Goal: Browse casually: Explore the website without a specific task or goal

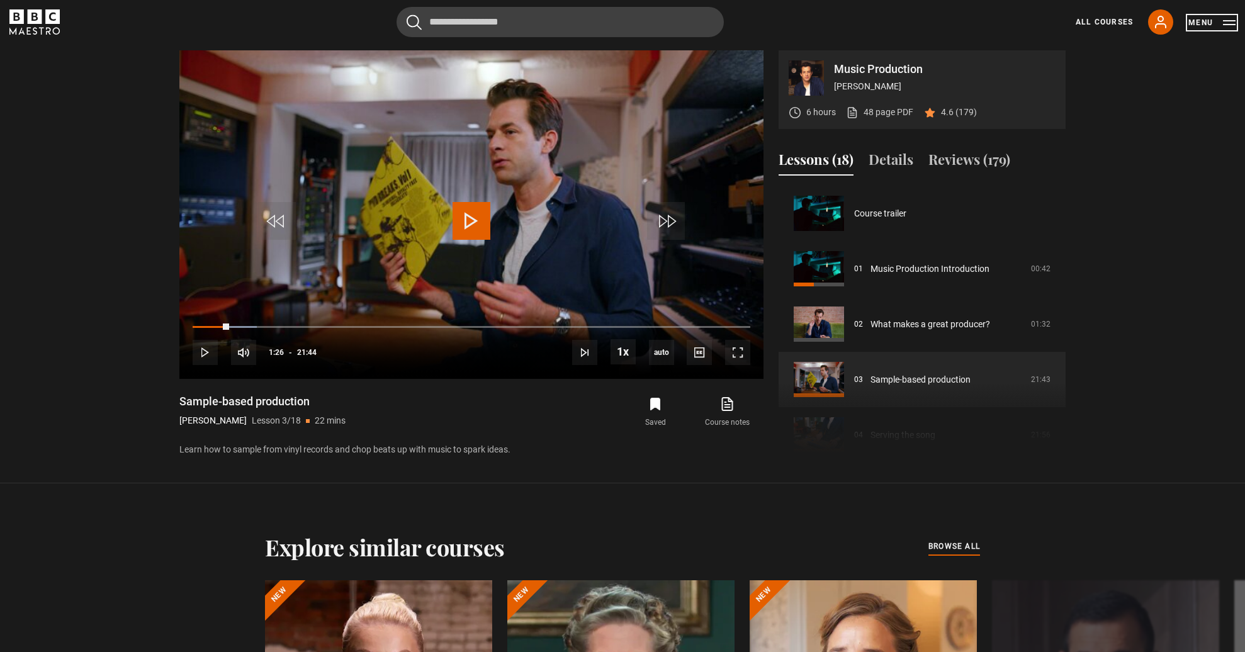
click at [1209, 23] on button "Menu" at bounding box center [1211, 22] width 47 height 13
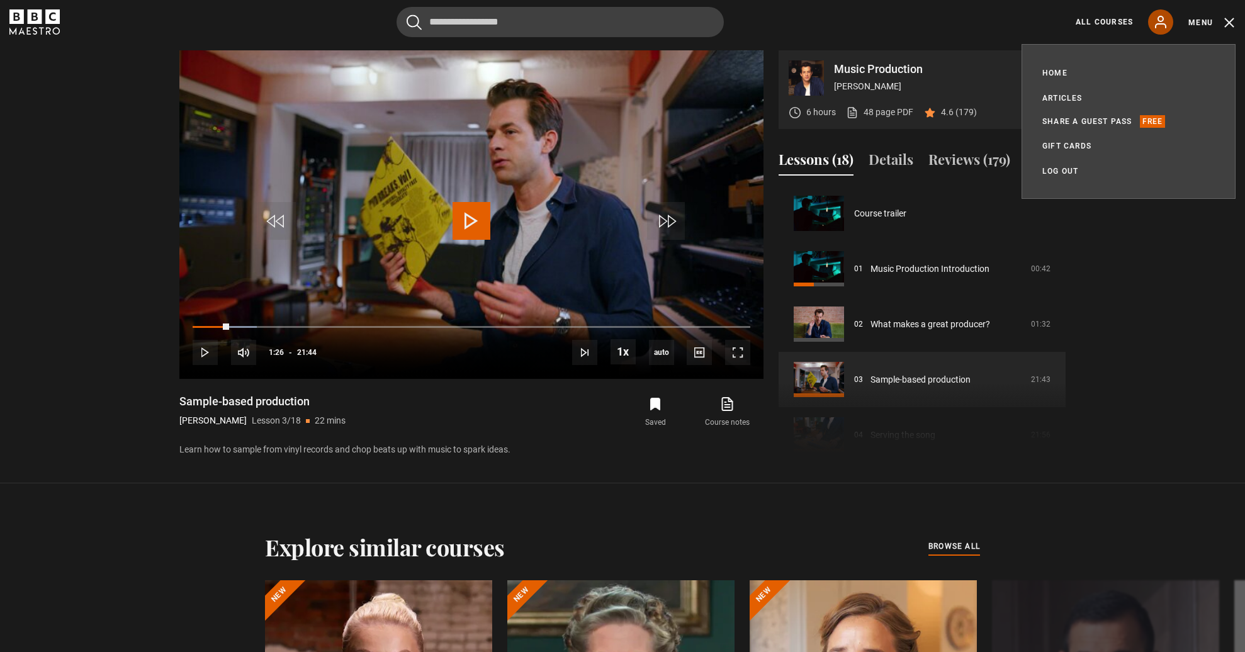
click at [1168, 22] on icon at bounding box center [1160, 21] width 15 height 15
click at [1159, 20] on icon at bounding box center [1160, 21] width 10 height 11
click at [1089, 30] on div "All Courses My Account Search Menu" at bounding box center [1147, 21] width 175 height 25
drag, startPoint x: 1089, startPoint y: 30, endPoint x: 1058, endPoint y: 74, distance: 53.8
click at [1058, 74] on link "Home" at bounding box center [1054, 73] width 25 height 13
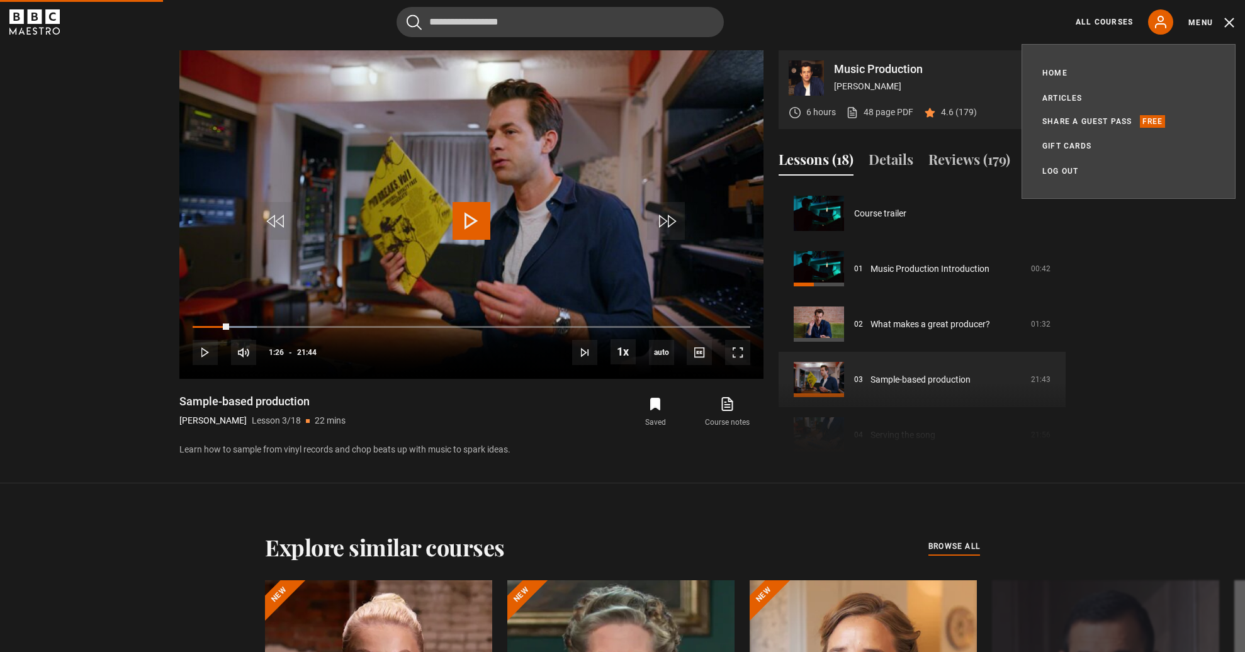
click at [1109, 299] on section "Music Production [PERSON_NAME] 6 hours 48 page PDF (opens in new tab) 4.6 (179)…" at bounding box center [622, 241] width 1245 height 483
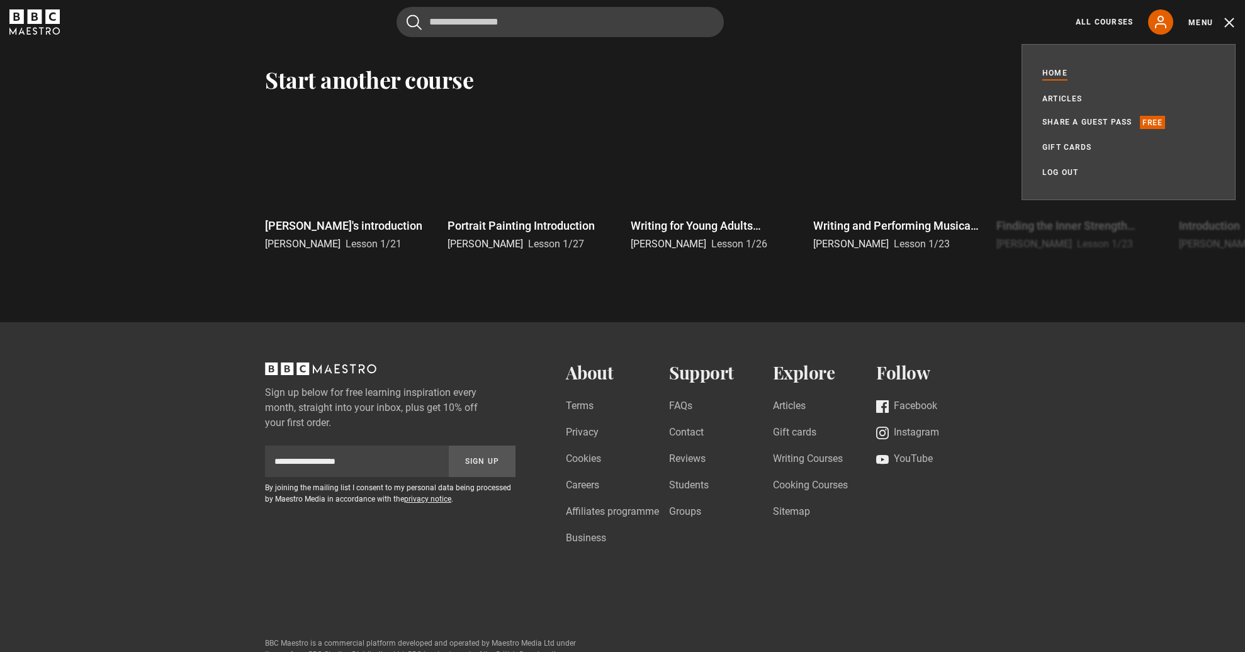
scroll to position [2830, 0]
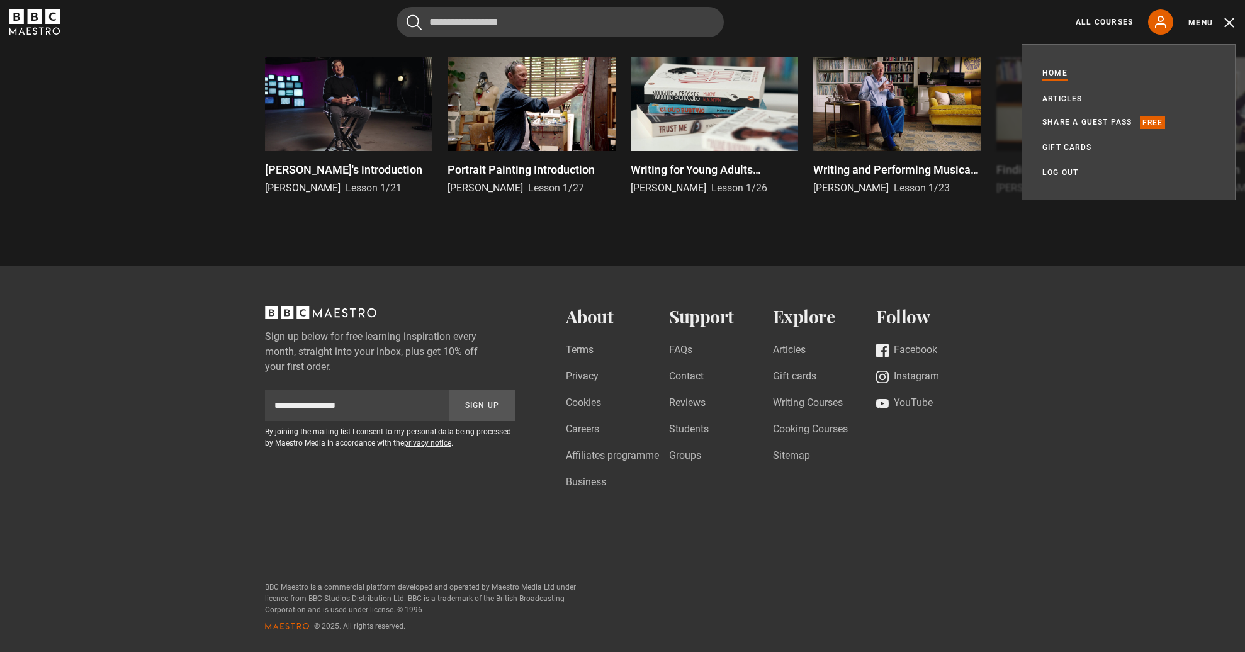
click at [38, 14] on icon "BBC Maestro" at bounding box center [35, 16] width 14 height 14
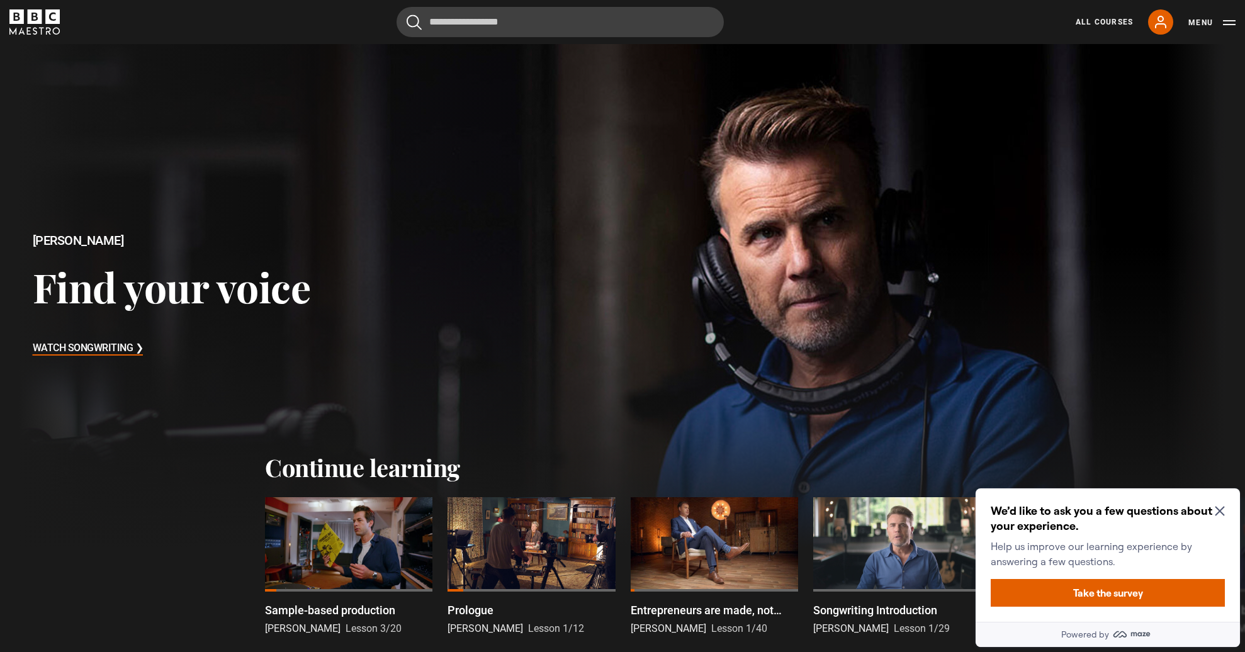
click at [1221, 510] on icon "Close Maze Prompt" at bounding box center [1220, 511] width 10 height 10
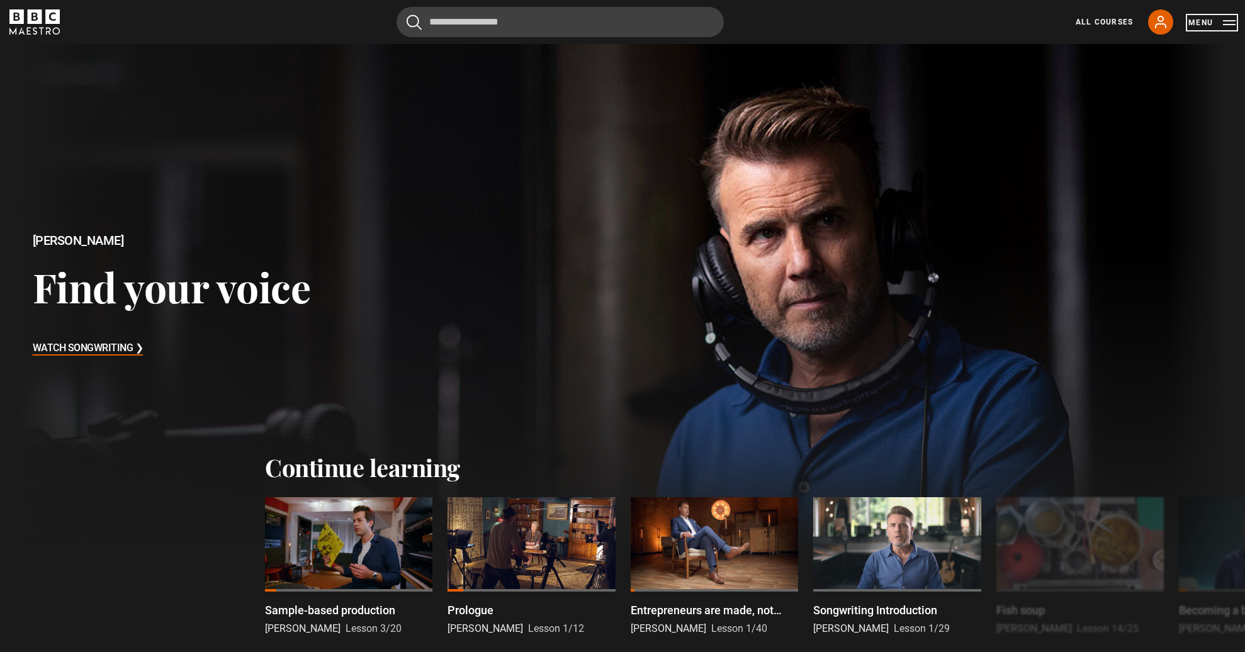
click at [1199, 27] on button "Menu" at bounding box center [1211, 22] width 47 height 13
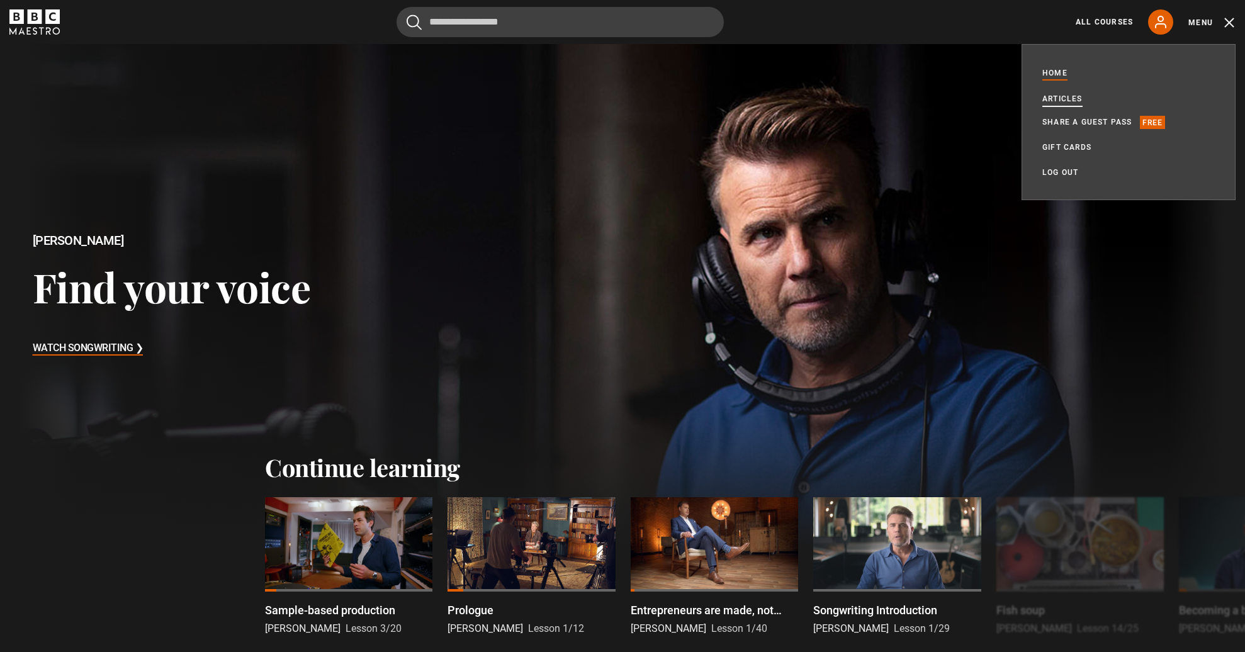
click at [1068, 97] on link "Articles" at bounding box center [1062, 99] width 40 height 13
